Goal: Find specific page/section: Find specific page/section

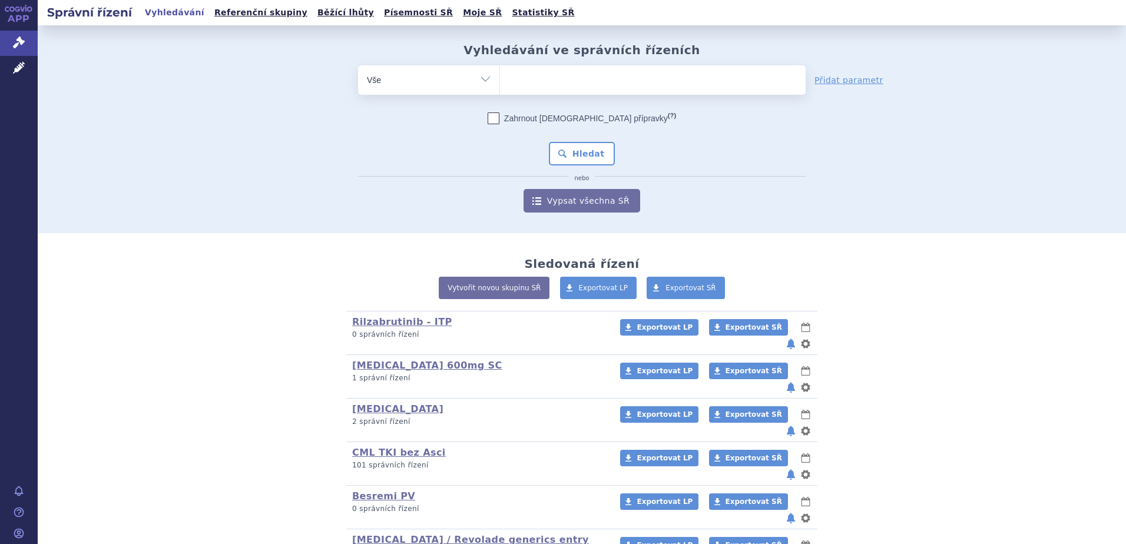
click at [539, 77] on ul at bounding box center [653, 77] width 306 height 25
click at [500, 77] on select at bounding box center [499, 79] width 1 height 29
type input "ni"
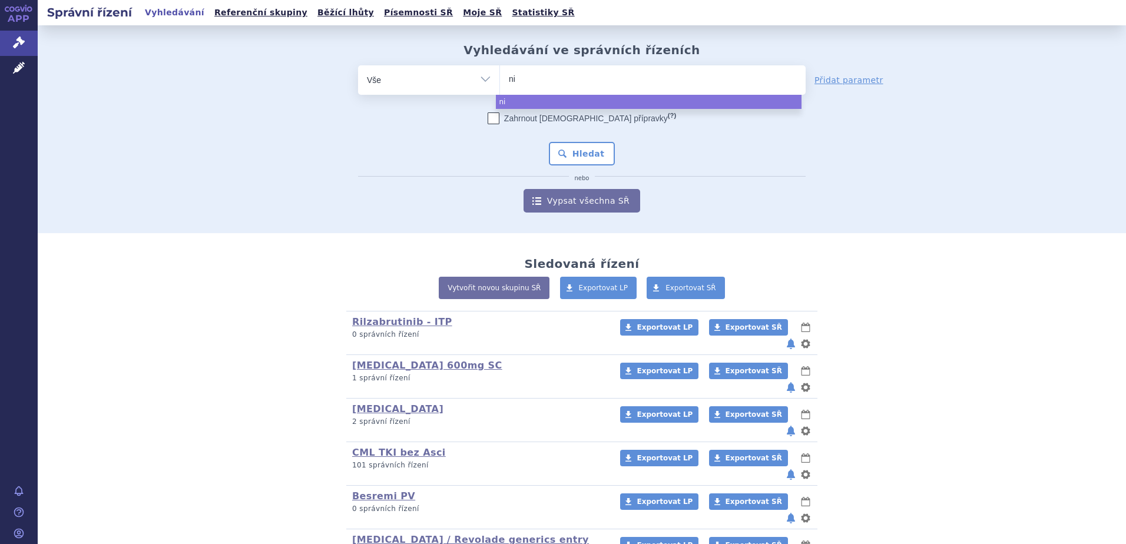
type input "nil"
type input "nilot"
type input "niloto"
type input "nilot"
type input "niloi"
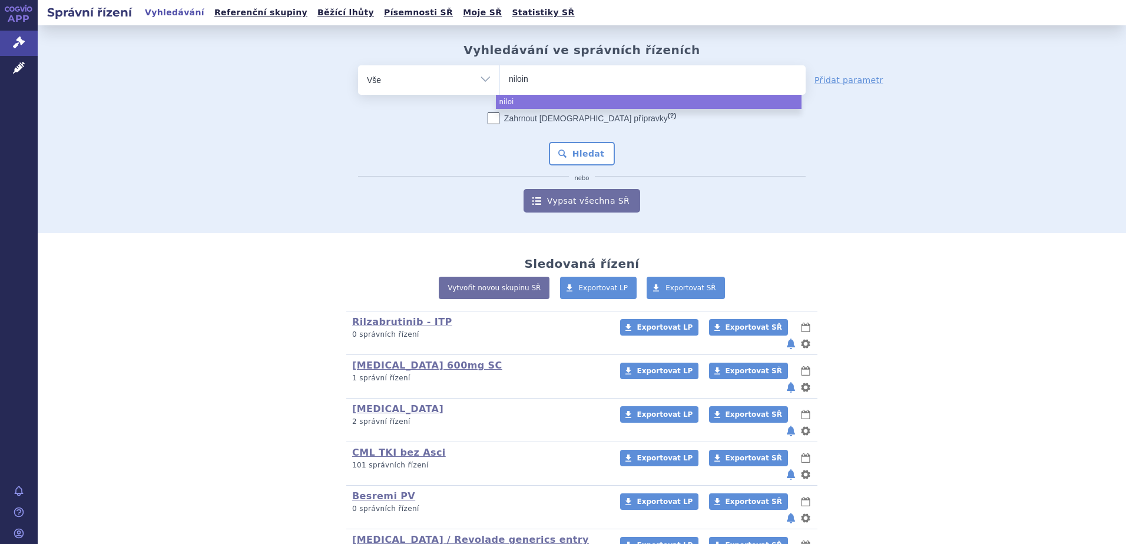
type input "niloini"
type input "niloinib"
type input "niloini"
type input "niloi"
type input "nilo"
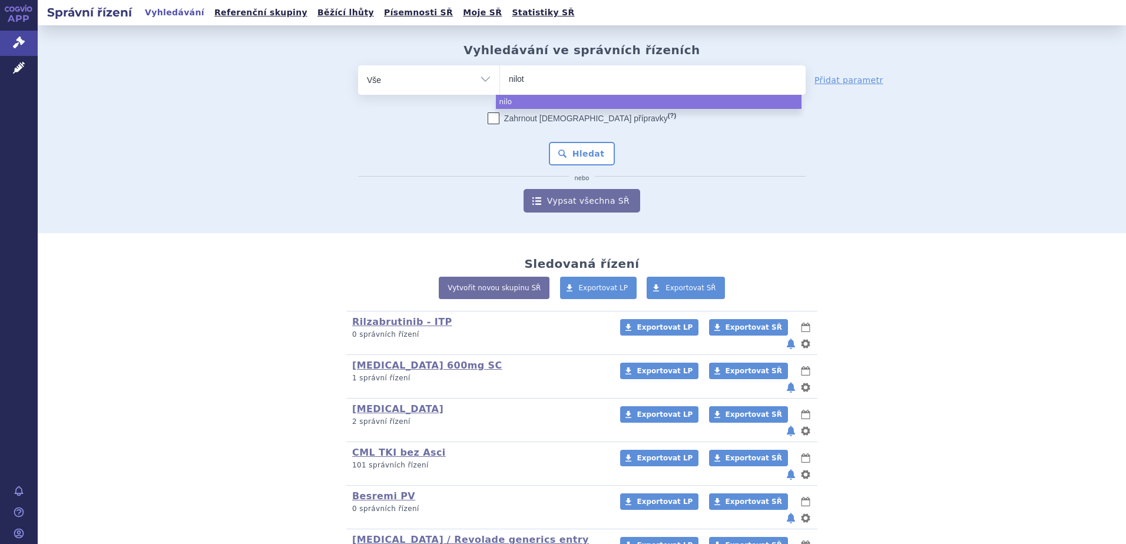
type input "niloti"
type input "nilotini"
type input "[MEDICAL_DATA]"
select select "[MEDICAL_DATA]"
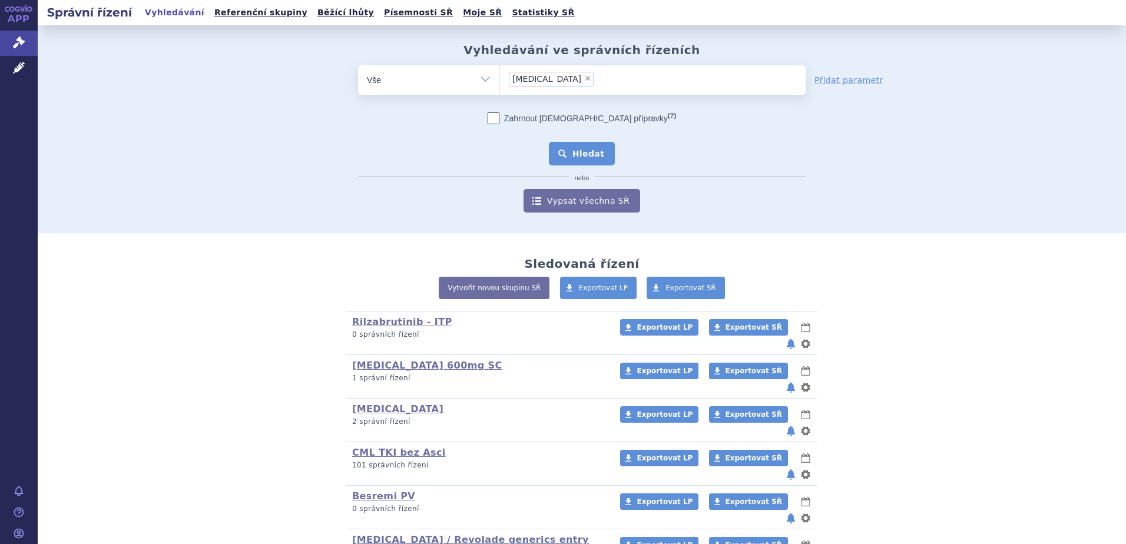
click at [599, 145] on button "Hledat" at bounding box center [582, 154] width 67 height 24
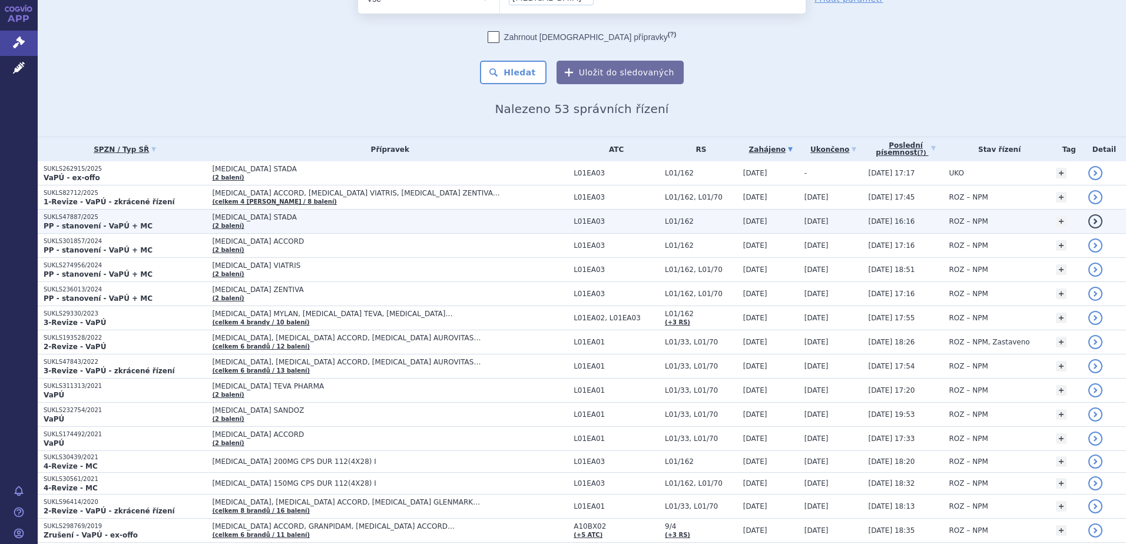
scroll to position [118, 0]
